Goal: Communication & Community: Answer question/provide support

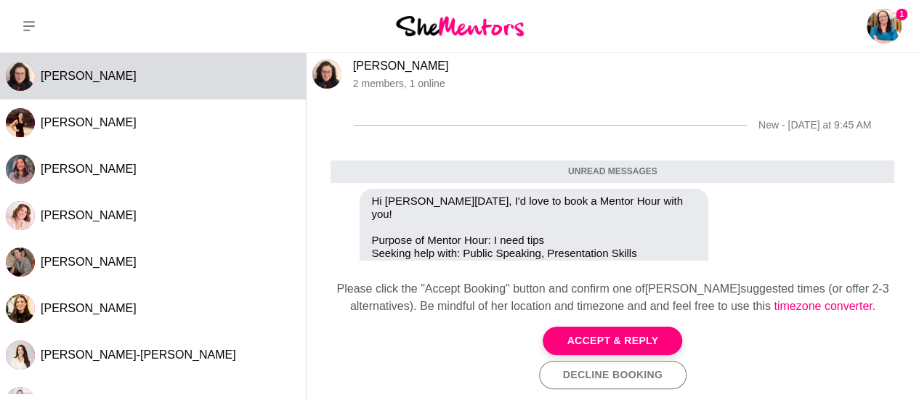
scroll to position [154, 0]
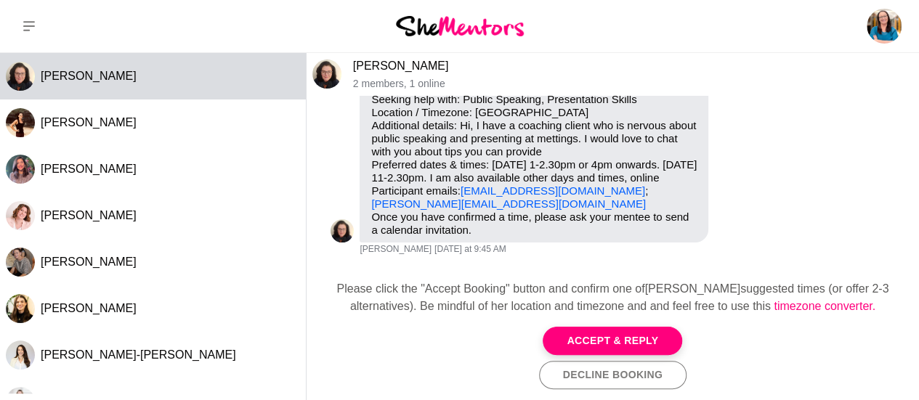
click at [388, 67] on link "[PERSON_NAME]" at bounding box center [401, 66] width 96 height 12
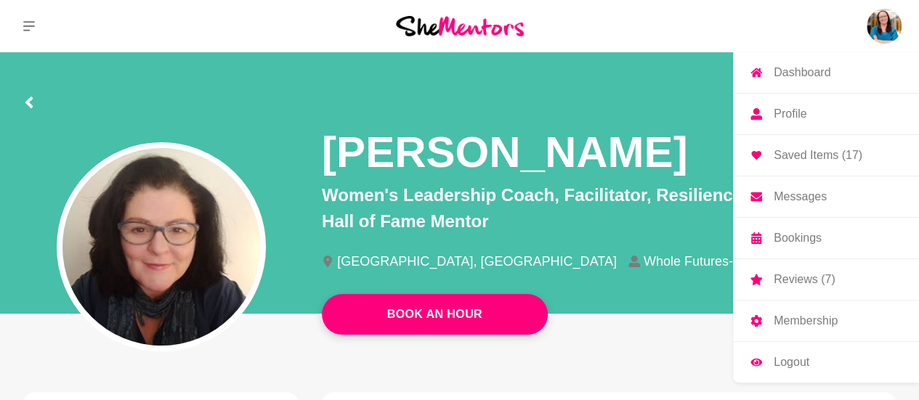
click at [882, 26] on img at bounding box center [884, 26] width 35 height 35
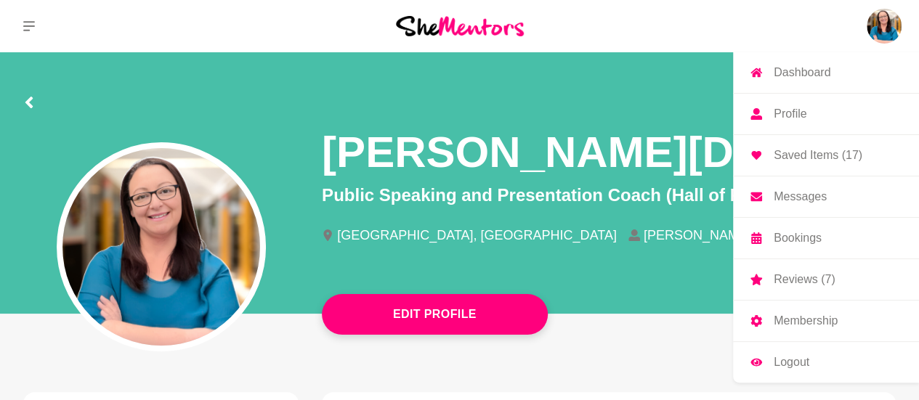
click at [818, 198] on p "Messages" at bounding box center [800, 197] width 53 height 12
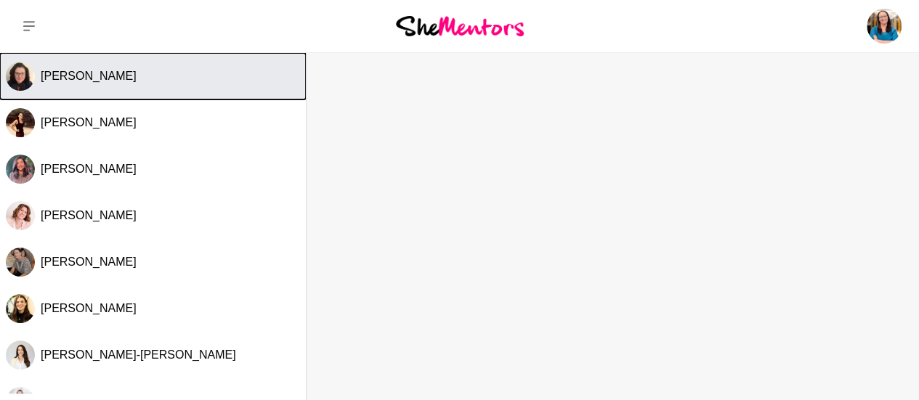
click at [119, 82] on div "[PERSON_NAME]" at bounding box center [170, 76] width 259 height 15
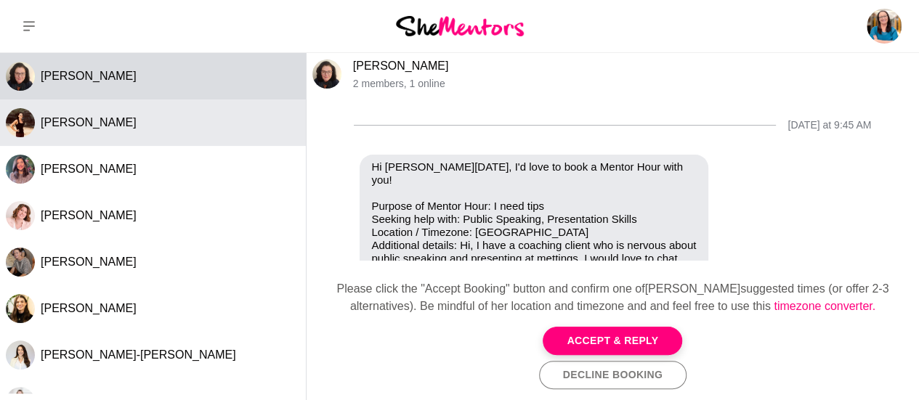
scroll to position [119, 0]
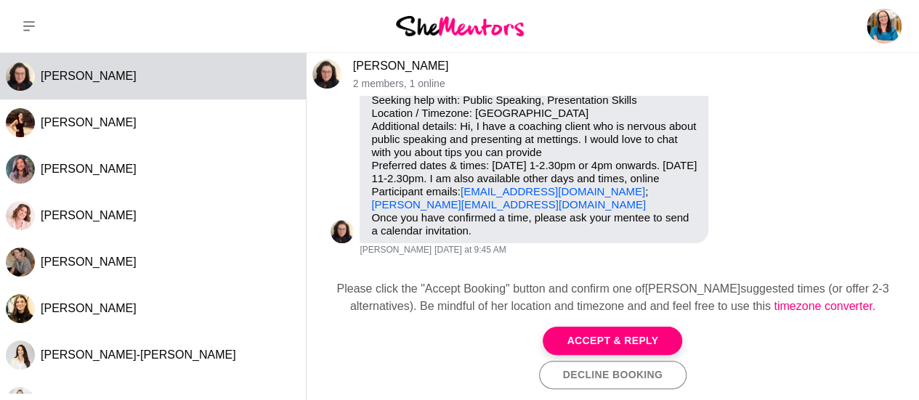
click at [631, 345] on button "Accept & Reply" at bounding box center [613, 341] width 140 height 28
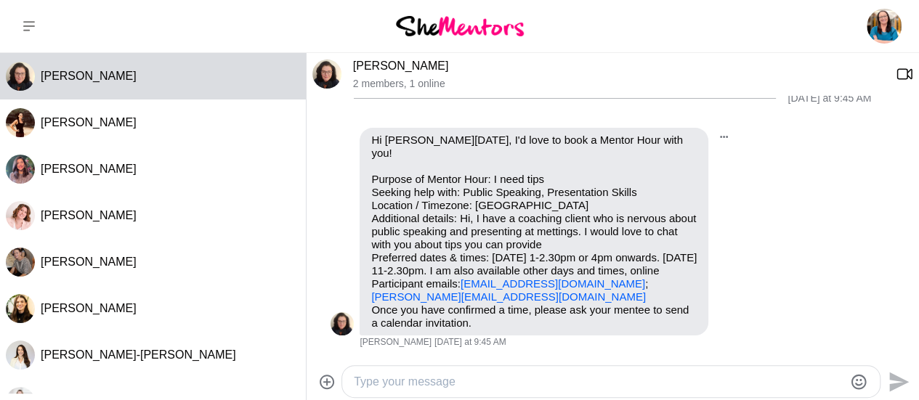
scroll to position [108, 0]
